Goal: Find specific page/section: Find specific page/section

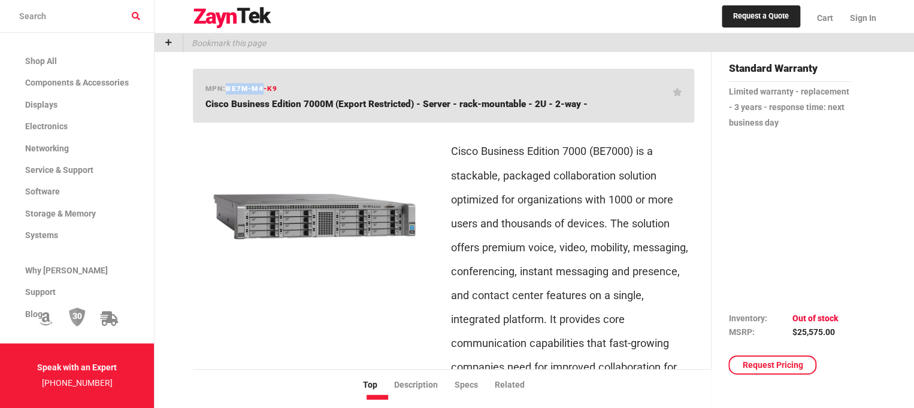
drag, startPoint x: 227, startPoint y: 86, endPoint x: 262, endPoint y: 83, distance: 35.4
click at [262, 84] on span "BE7M-M4-K9" at bounding box center [251, 88] width 51 height 8
copy span "BE7M-M4"
click at [108, 20] on input "search products" at bounding box center [77, 16] width 154 height 33
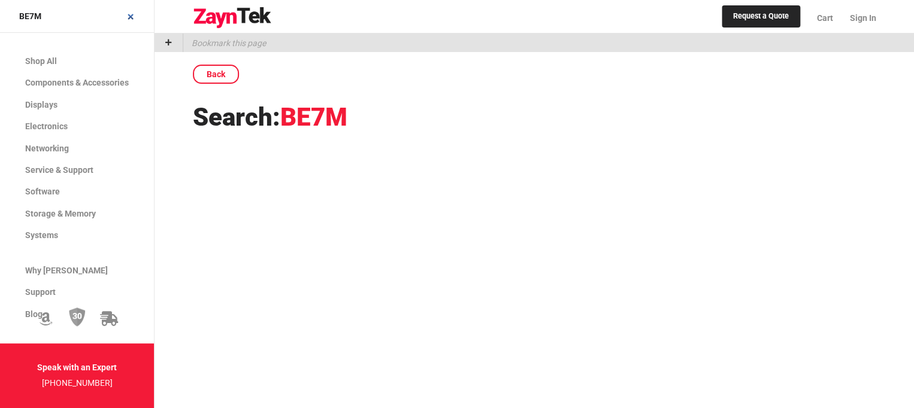
type input "BE7M"
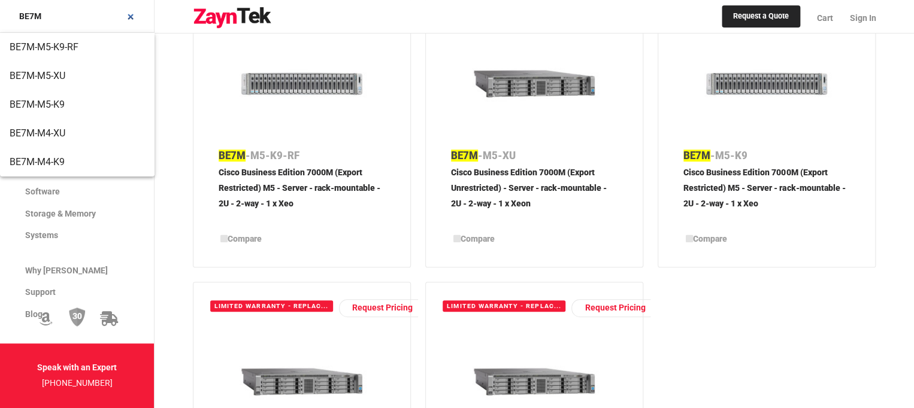
scroll to position [359, 0]
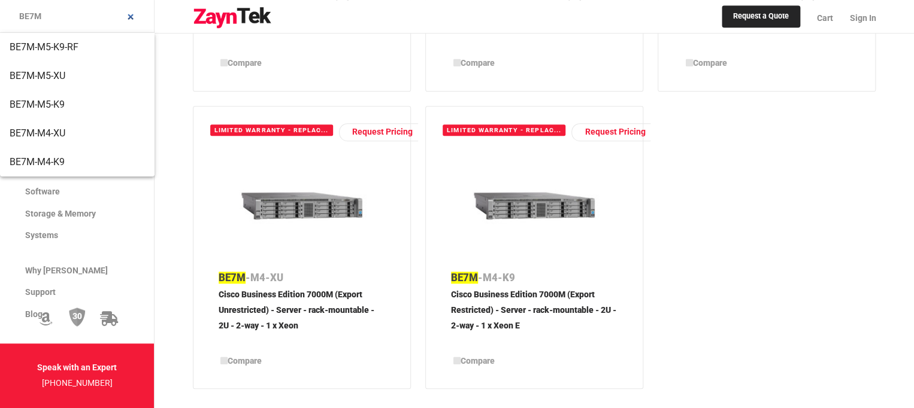
click at [501, 287] on p "Cisco Business Edition 7000M (Export Restricted) - Server - rack-mountable - 2U…" at bounding box center [534, 316] width 166 height 59
